Goal: Check status

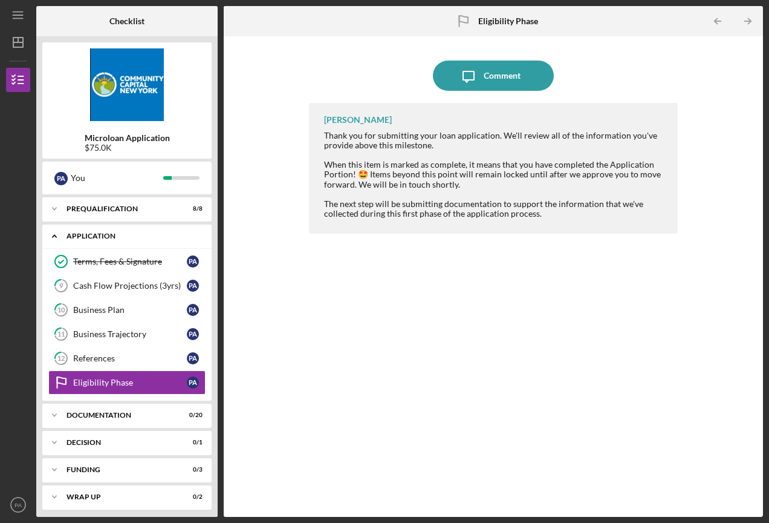
click at [119, 237] on div "Application" at bounding box center [132, 235] width 130 height 7
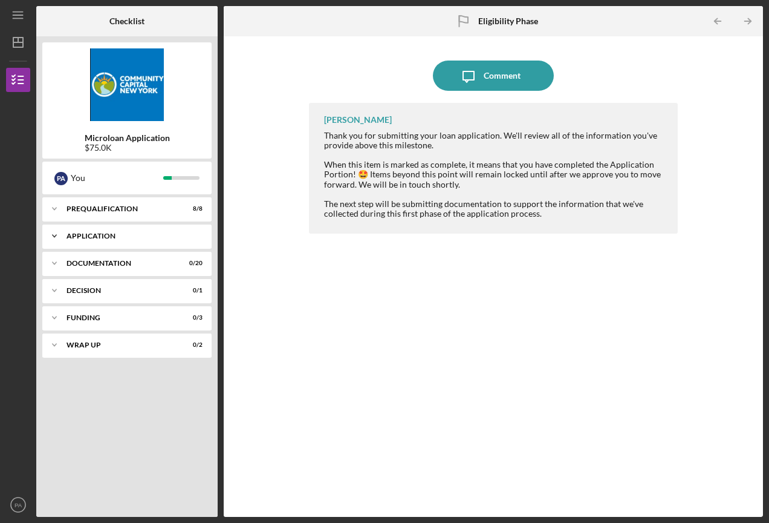
click at [119, 235] on div "Application" at bounding box center [132, 235] width 130 height 7
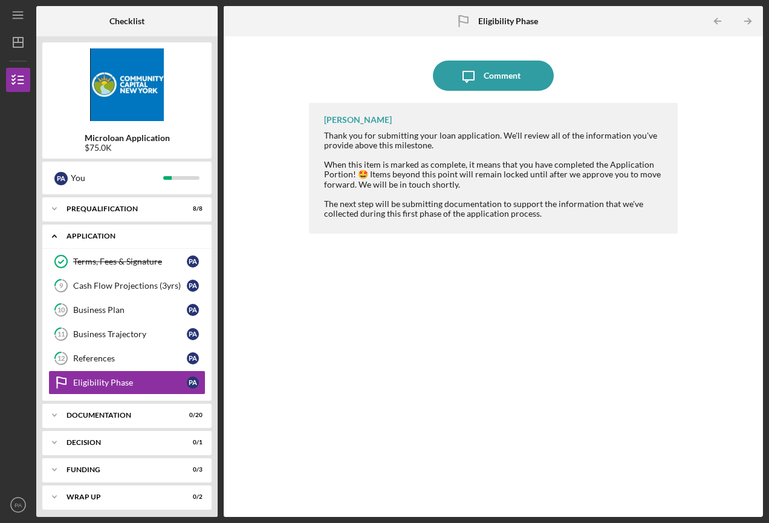
scroll to position [5, 0]
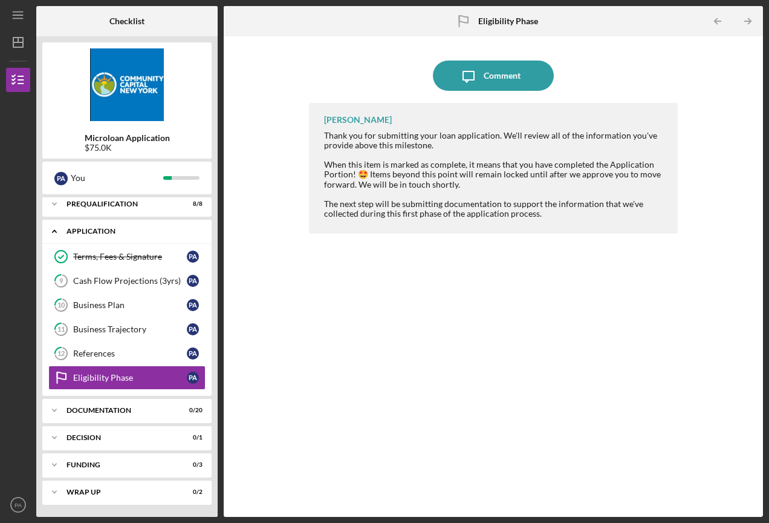
click at [95, 232] on div "Application" at bounding box center [132, 230] width 130 height 7
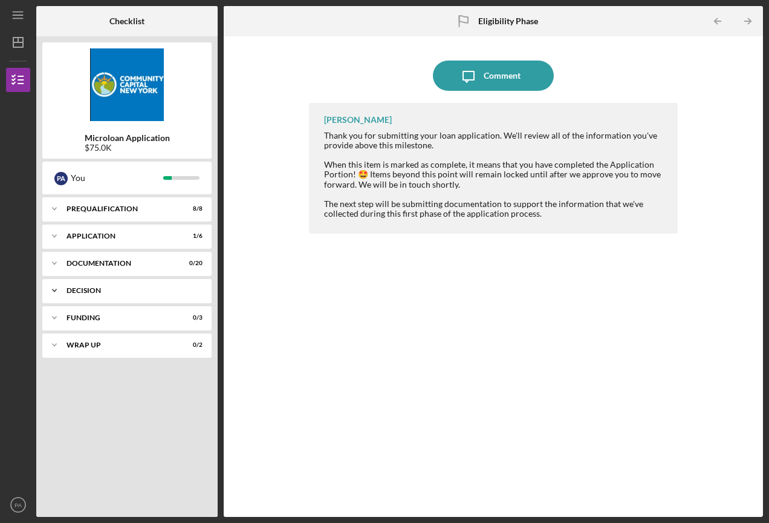
click at [96, 287] on div "Decision" at bounding box center [132, 290] width 130 height 7
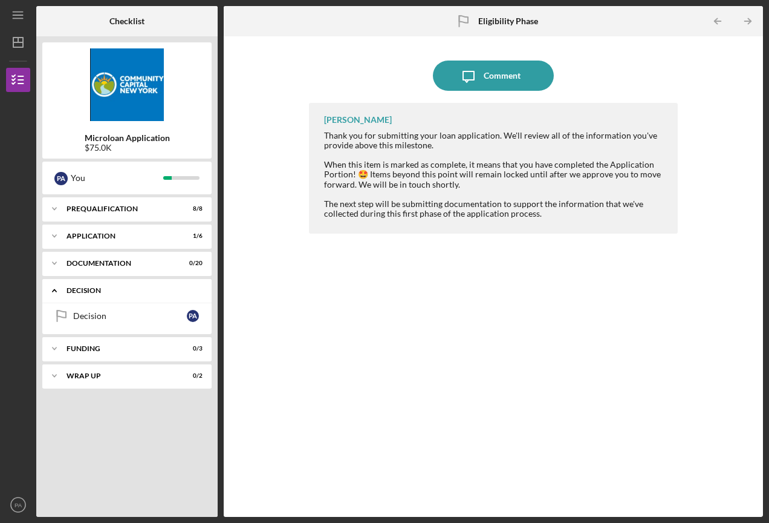
click at [96, 287] on div "Decision" at bounding box center [132, 290] width 130 height 7
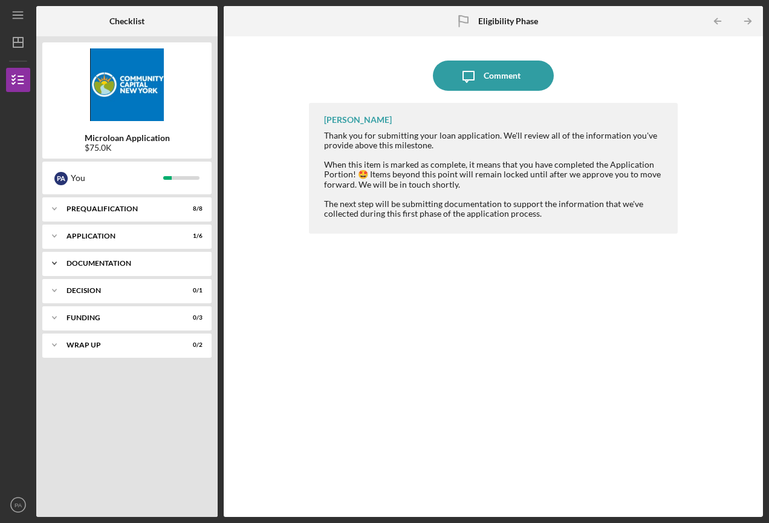
click at [112, 256] on div "Icon/Expander Documentation 0 / 20" at bounding box center [126, 263] width 169 height 24
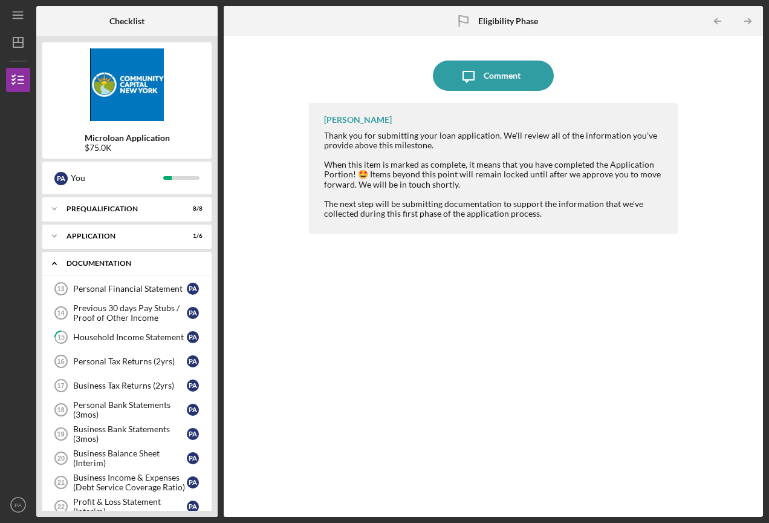
click at [122, 260] on div "Documentation" at bounding box center [132, 263] width 130 height 7
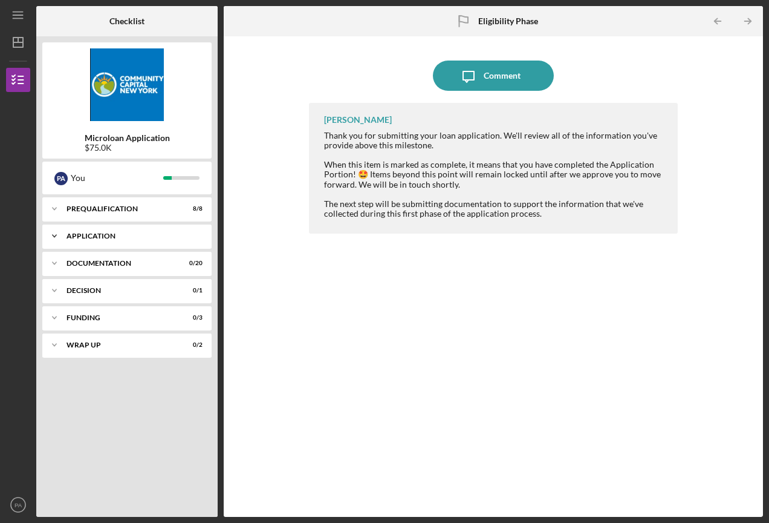
click at [126, 234] on div "Application" at bounding box center [132, 235] width 130 height 7
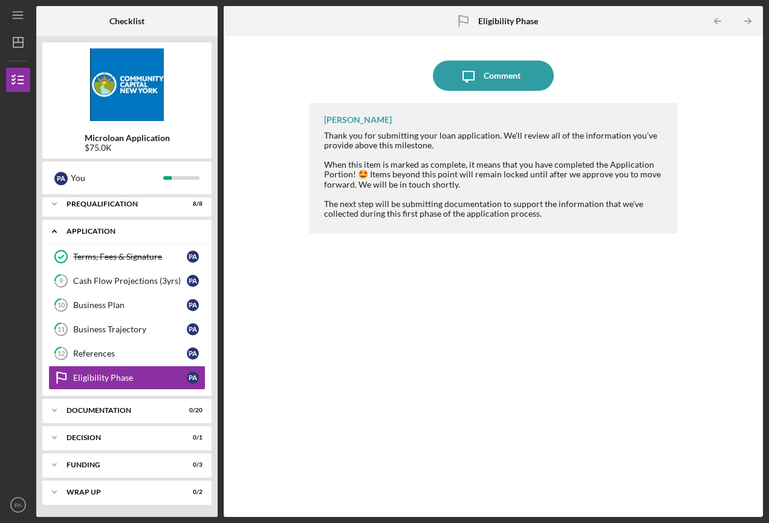
click at [126, 229] on div "Application" at bounding box center [132, 230] width 130 height 7
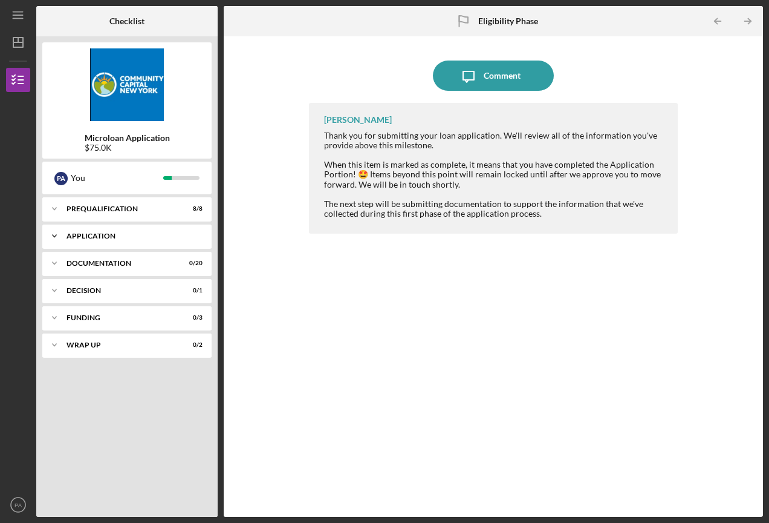
click at [70, 244] on div "Icon/Expander Application 1 / 6" at bounding box center [126, 236] width 169 height 24
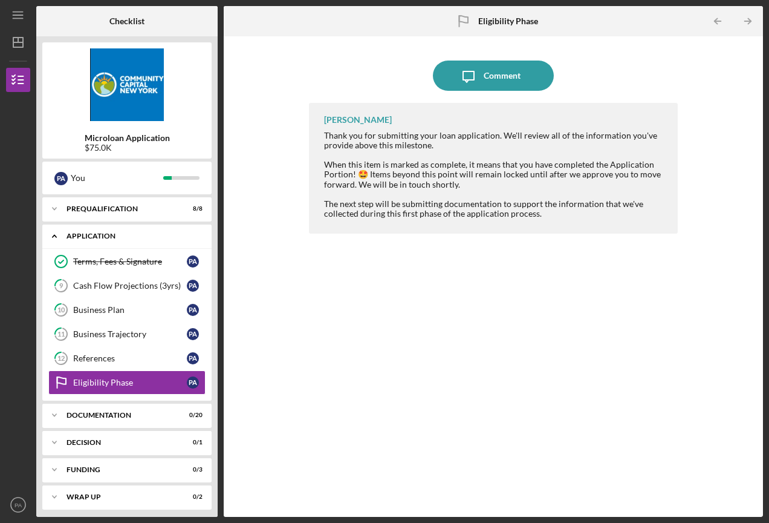
scroll to position [5, 0]
